Goal: Information Seeking & Learning: Find specific fact

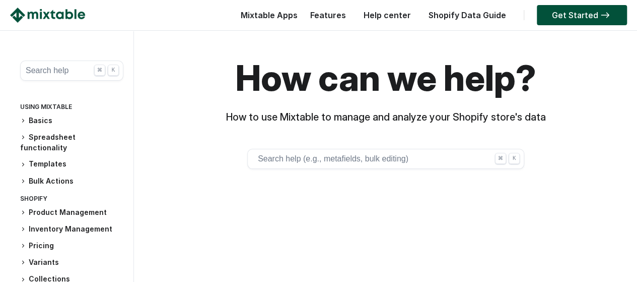
click at [289, 163] on button "Search help (e.g., metafields, bulk editing) ⌘ K" at bounding box center [385, 159] width 277 height 20
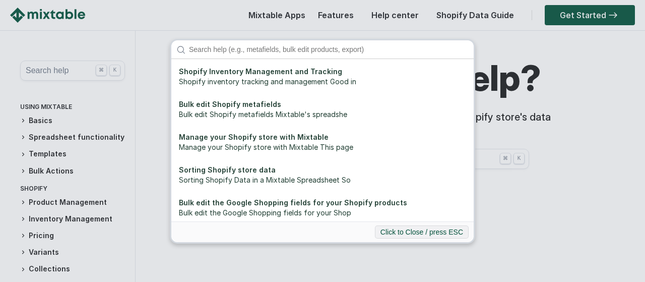
click at [521, 236] on div "Shopify Inventory Management and Tracking Shopify inventory tracking and manage…" at bounding box center [322, 141] width 645 height 282
click at [429, 232] on button "Click to Close / press ESC" at bounding box center [422, 231] width 94 height 13
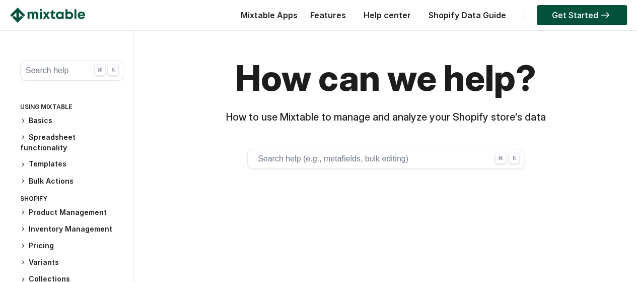
click at [338, 157] on button "Search help (e.g., metafields, bulk editing) ⌘ K" at bounding box center [385, 159] width 277 height 20
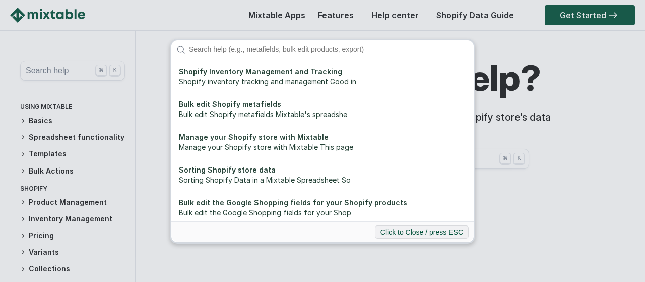
click at [62, 63] on div "Shopify Inventory Management and Tracking Shopify inventory tracking and manage…" at bounding box center [322, 141] width 645 height 282
click at [59, 68] on div "Shopify Inventory Management and Tracking Shopify inventory tracking and manage…" at bounding box center [322, 141] width 645 height 282
click at [456, 233] on button "Click to Close / press ESC" at bounding box center [422, 231] width 94 height 13
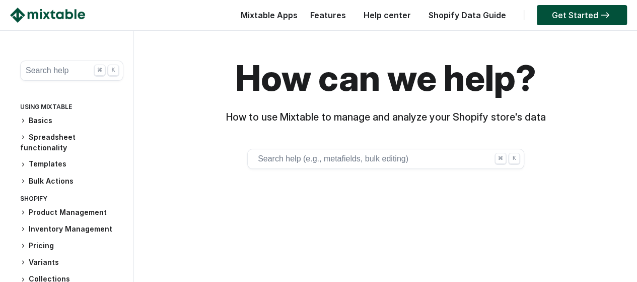
click at [63, 78] on button "Search help ⌘ K" at bounding box center [71, 70] width 103 height 20
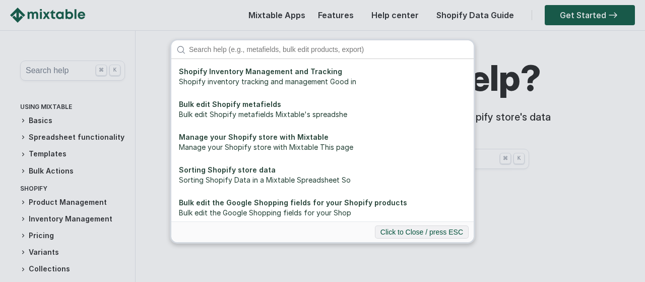
click at [62, 72] on div "Shopify Inventory Management and Tracking Shopify inventory tracking and manage…" at bounding box center [322, 141] width 645 height 282
click at [451, 234] on button "Click to Close / press ESC" at bounding box center [422, 231] width 94 height 13
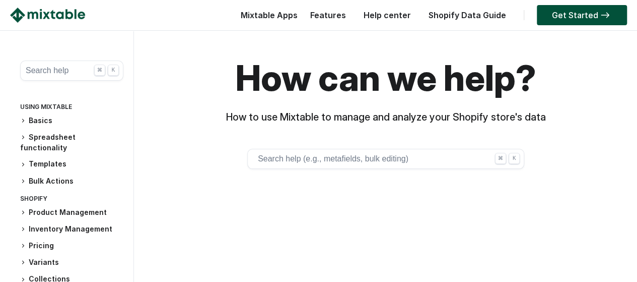
drag, startPoint x: 347, startPoint y: 160, endPoint x: 339, endPoint y: 152, distance: 11.4
click at [347, 159] on button "Search help (e.g., metafields, bulk editing) ⌘ K" at bounding box center [385, 159] width 277 height 20
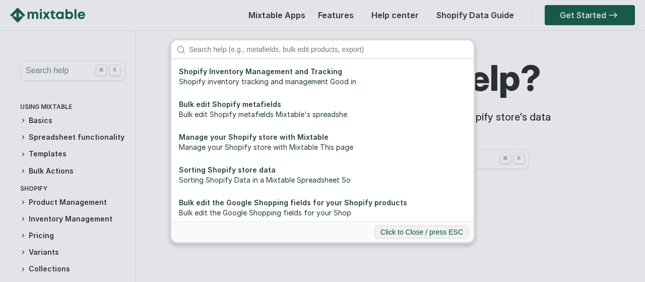
click at [230, 43] on input "Search" at bounding box center [329, 49] width 290 height 18
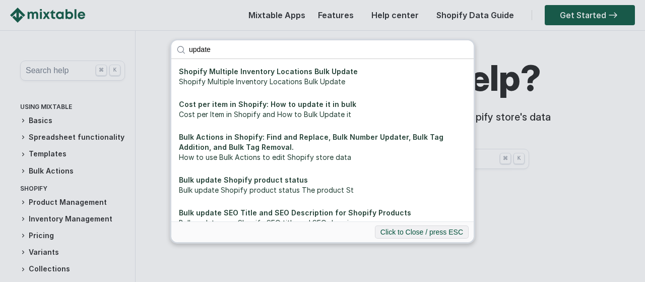
click button "submit" at bounding box center [0, 0] width 0 height 0
click at [405, 15] on div "update Shopify Multiple Inventory Locations Bulk Update Shopify Multiple Invent…" at bounding box center [322, 141] width 645 height 282
click at [44, 68] on div "update Shopify Multiple Inventory Locations Bulk Update Shopify Multiple Invent…" at bounding box center [322, 141] width 645 height 282
click at [405, 226] on button "Click to Close / press ESC" at bounding box center [422, 231] width 94 height 13
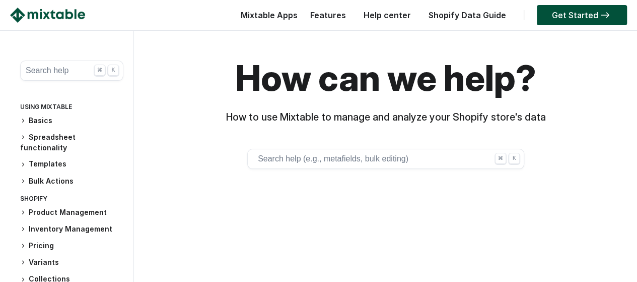
click at [38, 118] on h3 "Basics" at bounding box center [71, 120] width 103 height 11
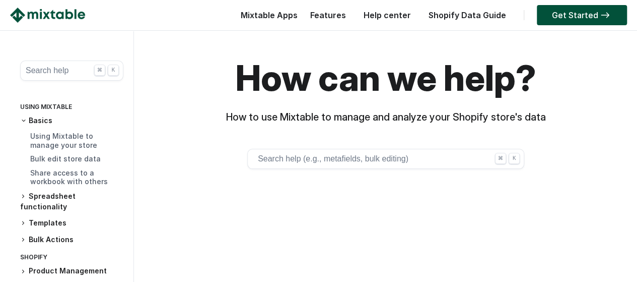
click at [46, 72] on button "Search help ⌘ K" at bounding box center [71, 70] width 103 height 20
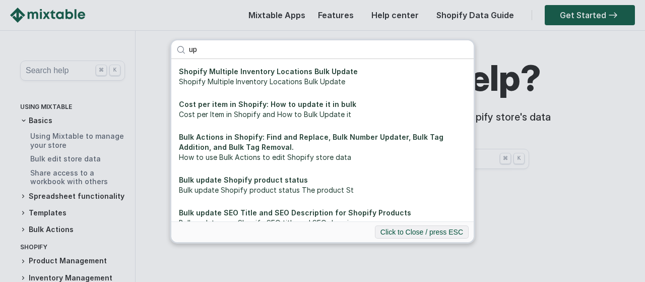
type input "u"
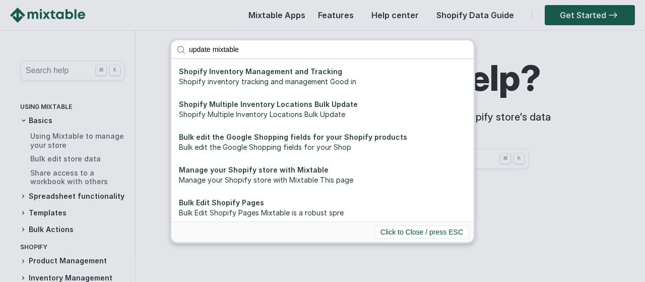
type input "update mixtable"
click at [410, 233] on button "Click to Close / press ESC" at bounding box center [422, 231] width 94 height 13
